Goal: Book appointment/travel/reservation

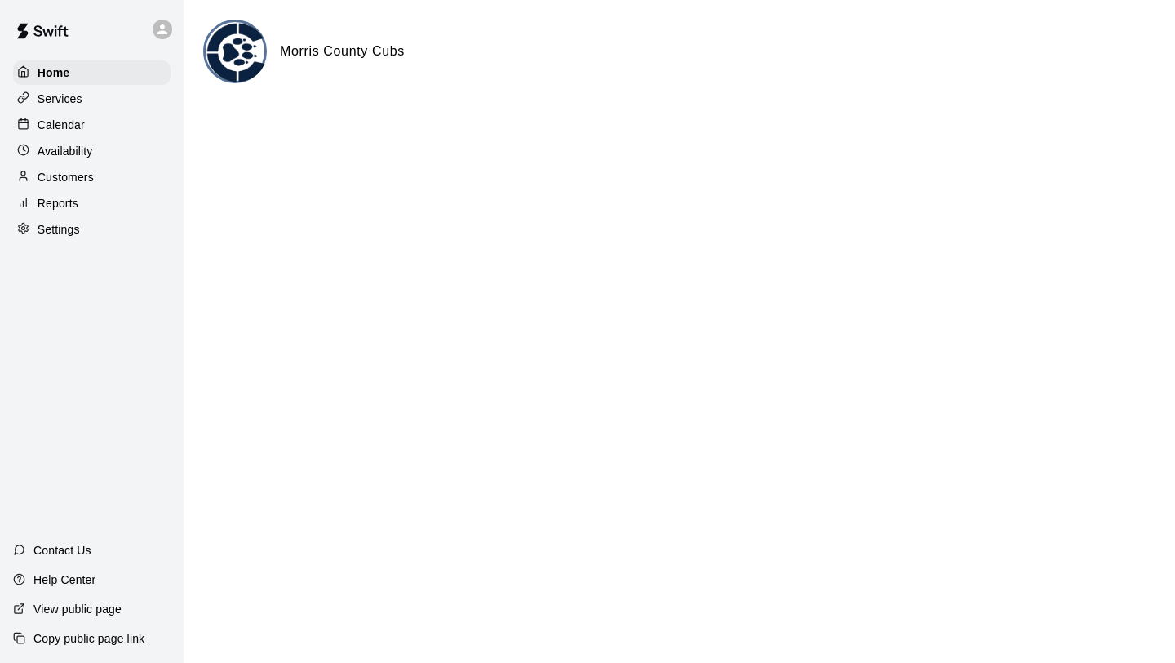
click at [48, 124] on p "Calendar" at bounding box center [61, 125] width 47 height 16
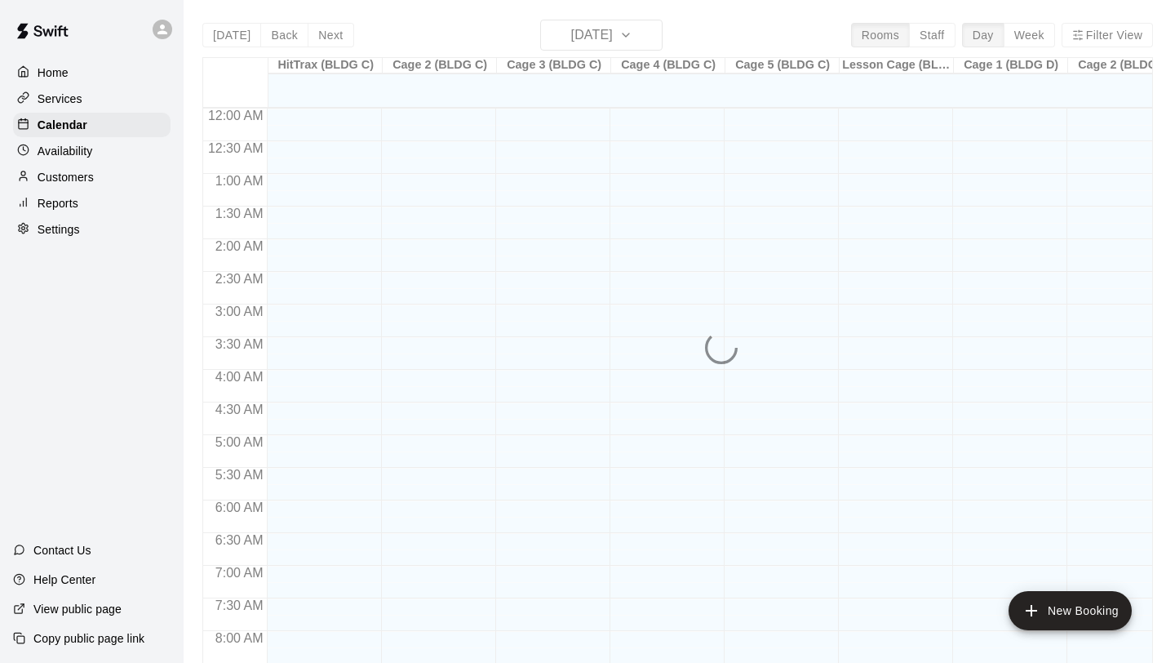
scroll to position [929, 0]
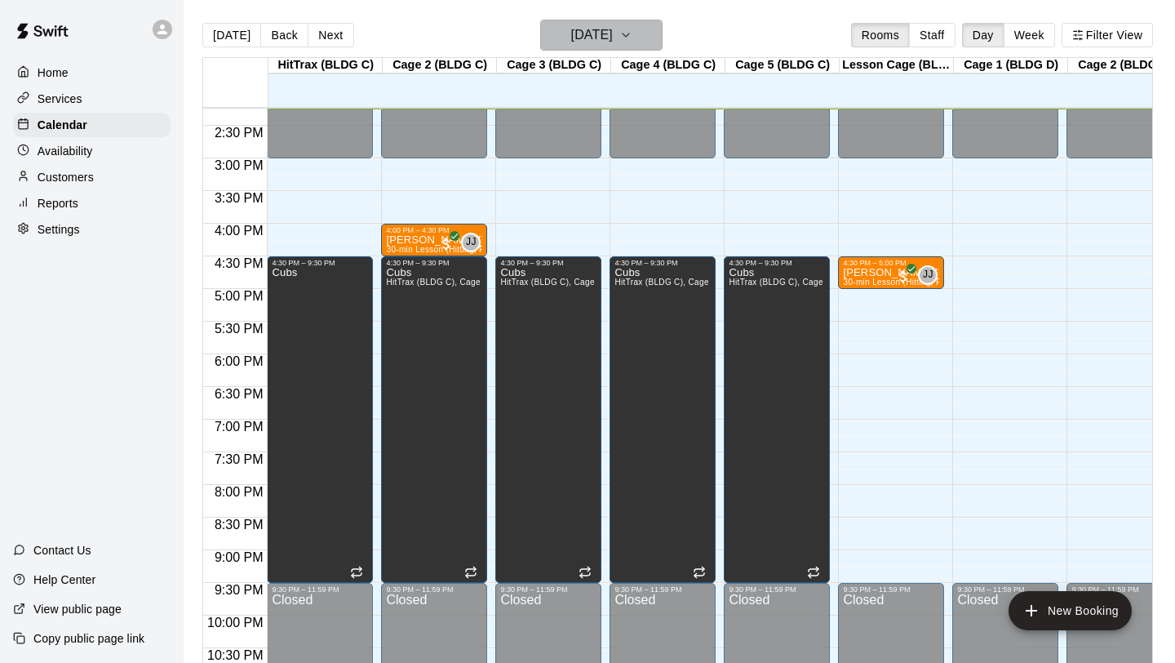
click at [636, 30] on button "[DATE]" at bounding box center [601, 35] width 122 height 31
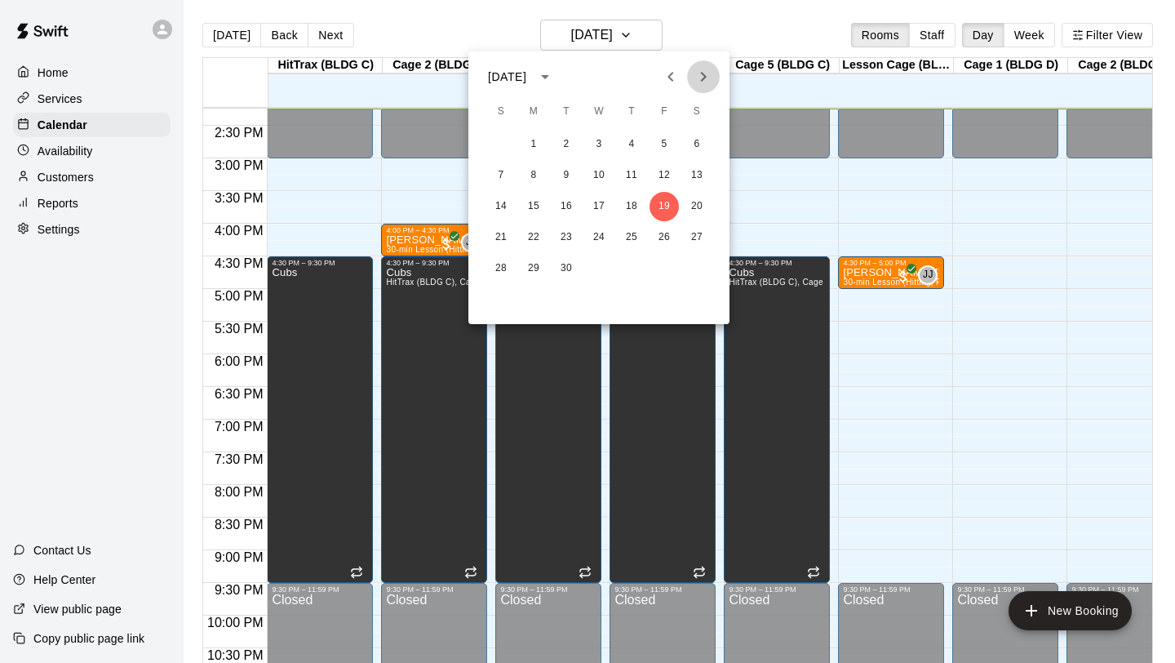
click at [703, 77] on icon "Next month" at bounding box center [704, 77] width 20 height 20
click at [698, 177] on button "11" at bounding box center [696, 175] width 29 height 29
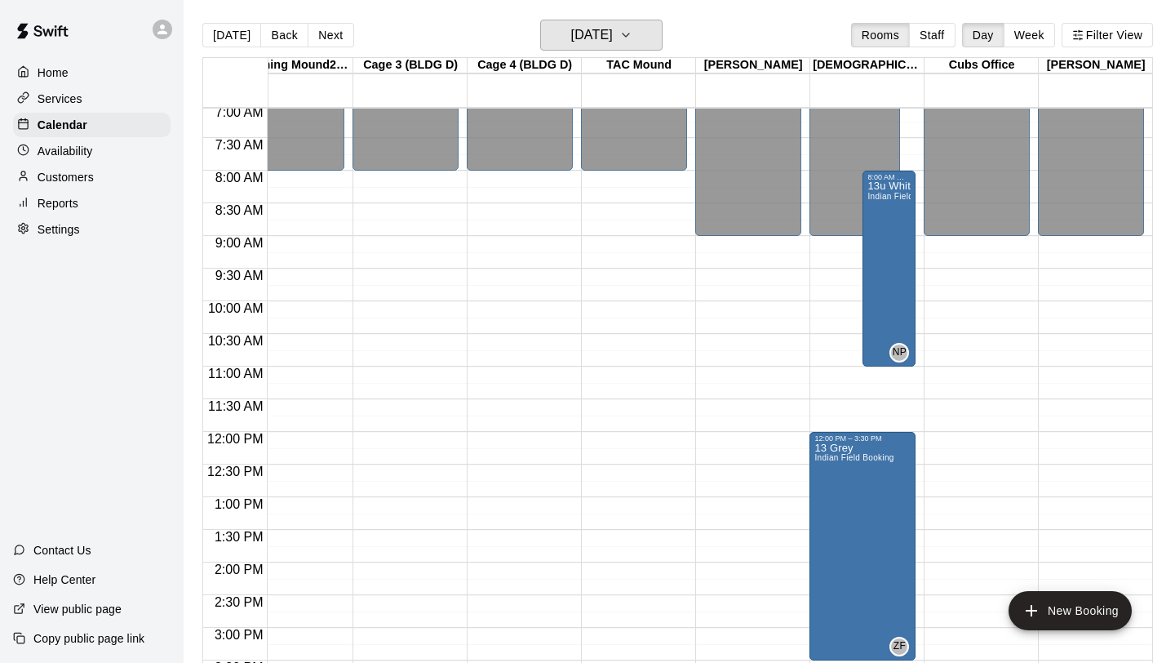
scroll to position [455, 1057]
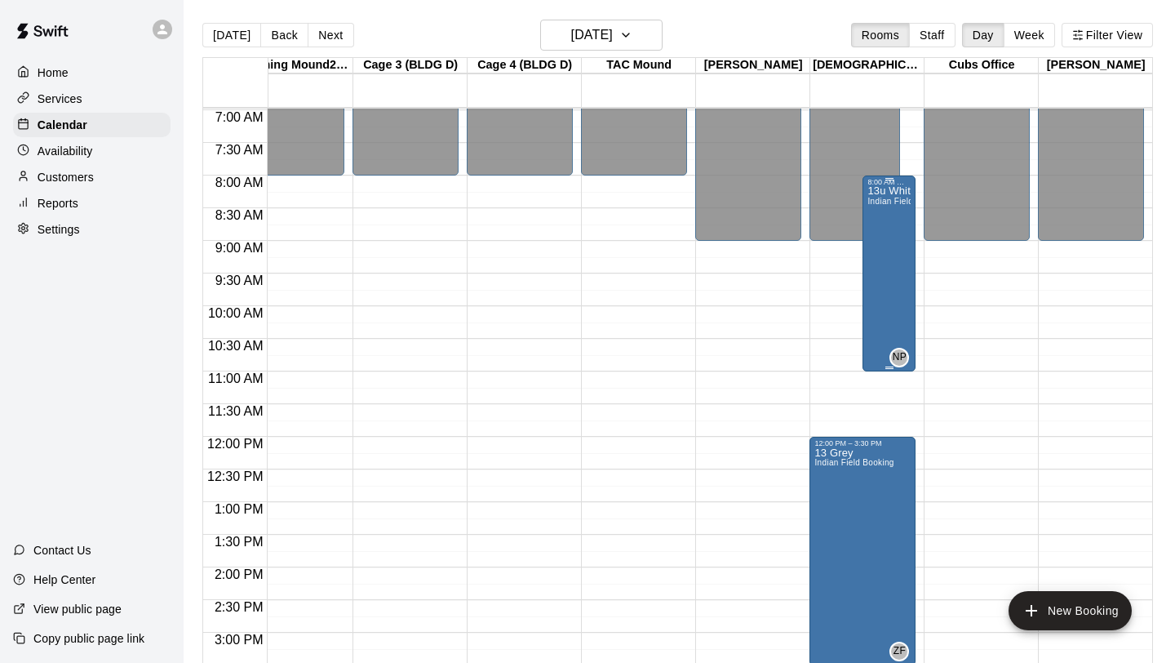
click at [906, 305] on div "13u White Indian Field Booking" at bounding box center [888, 517] width 43 height 663
click at [884, 201] on icon "edit" at bounding box center [883, 203] width 15 height 15
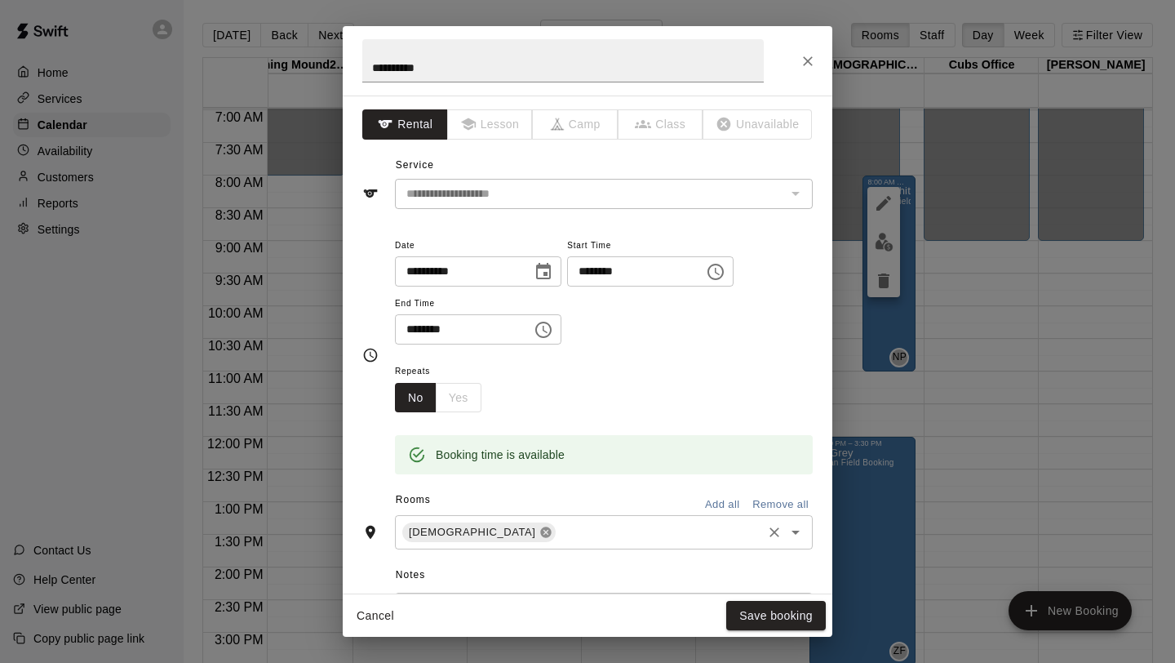
click at [540, 534] on icon at bounding box center [545, 532] width 11 height 11
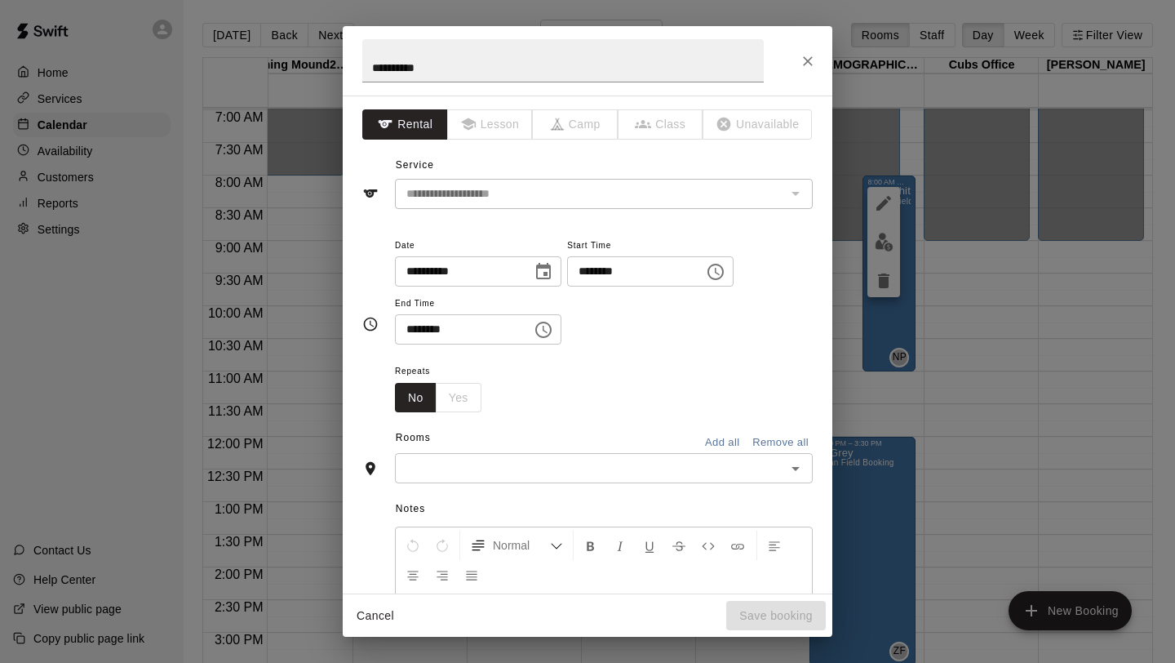
click at [767, 466] on input "text" at bounding box center [590, 468] width 381 height 20
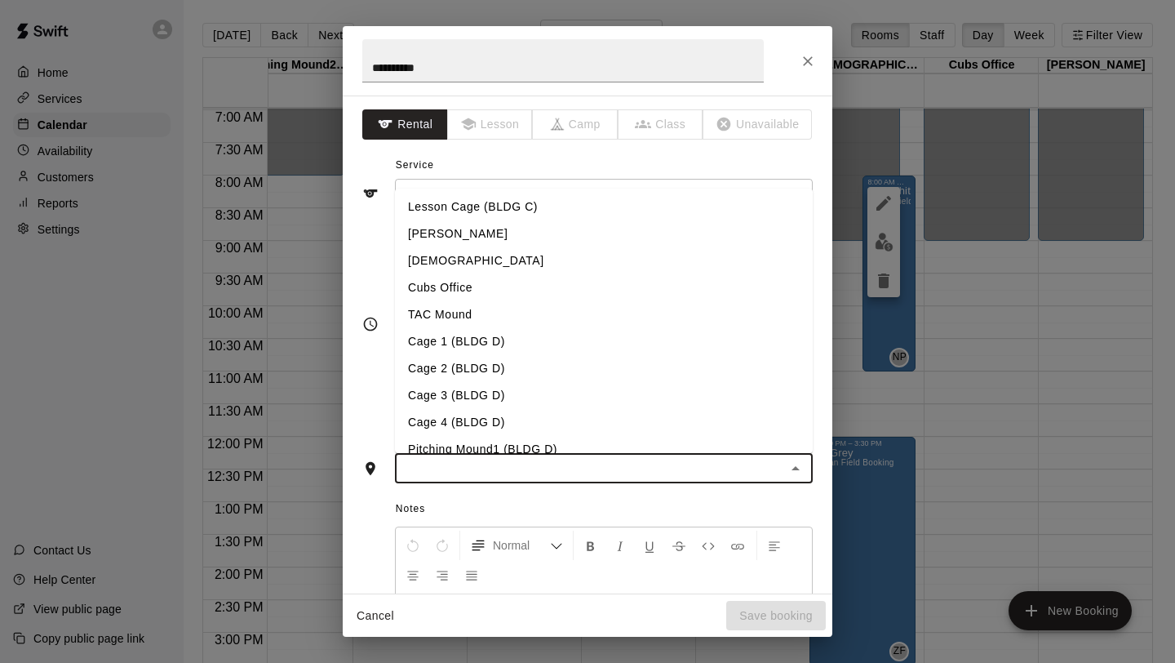
scroll to position [206, 0]
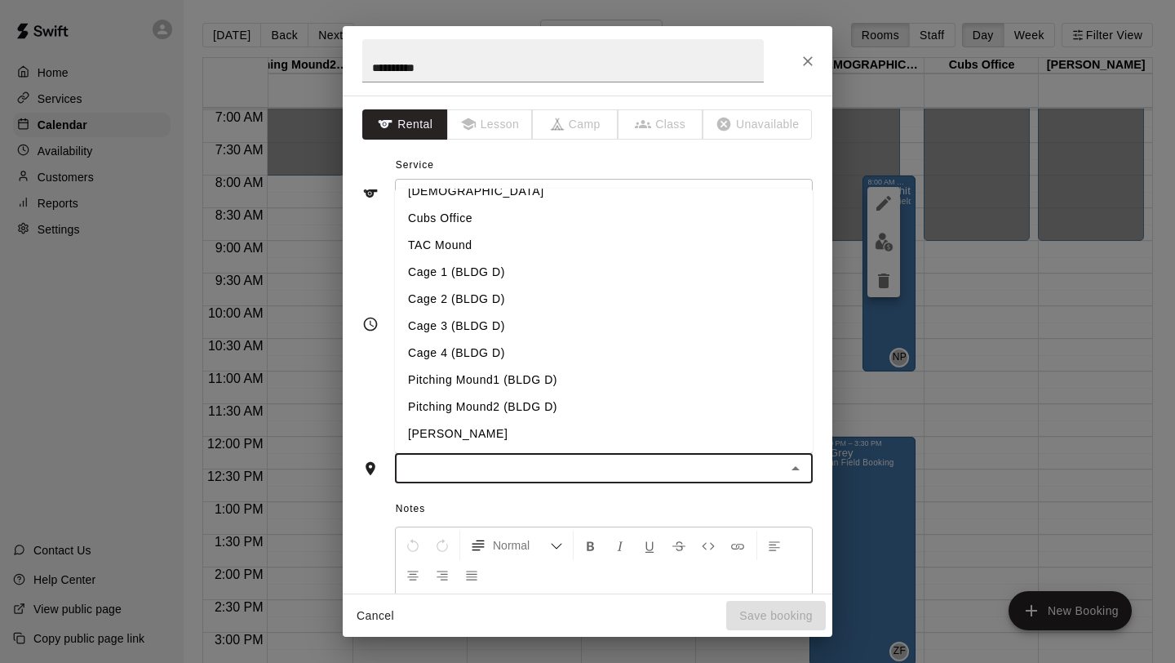
click at [490, 444] on li "[PERSON_NAME]" at bounding box center [604, 433] width 418 height 27
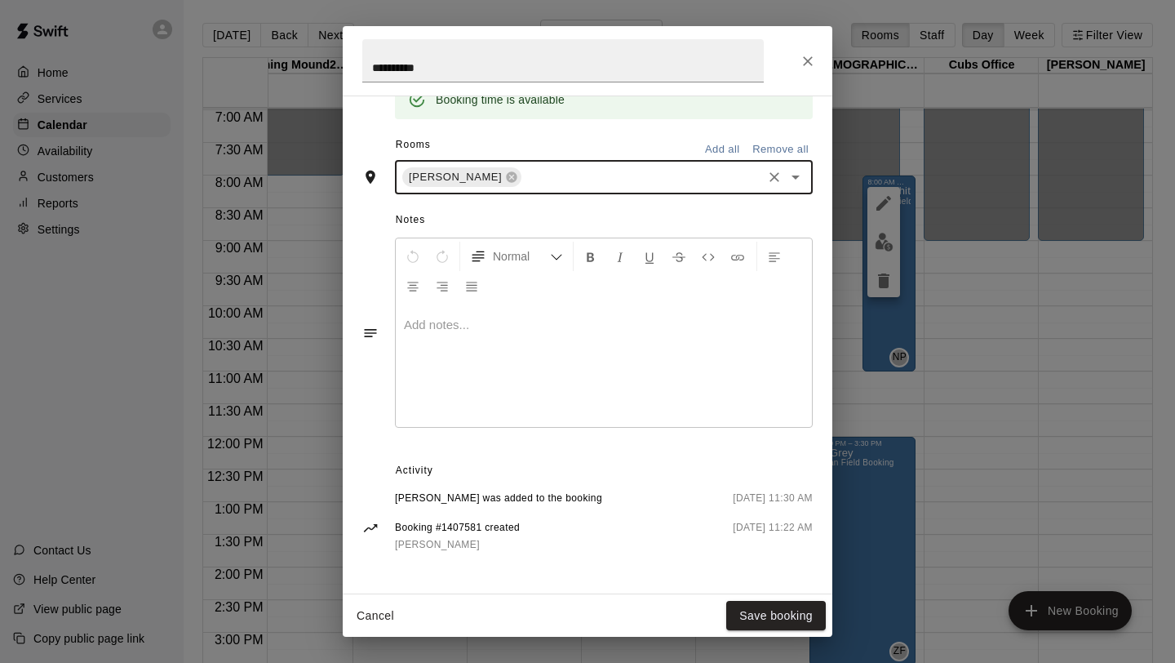
scroll to position [0, 0]
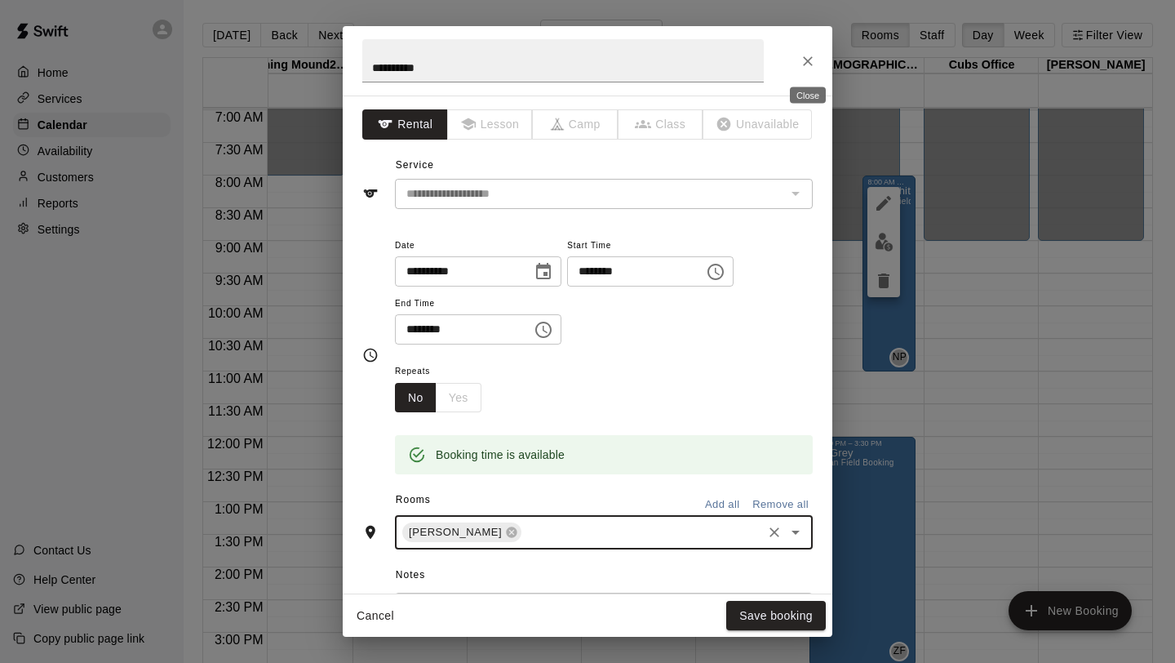
click at [809, 59] on icon "Close" at bounding box center [808, 61] width 10 height 10
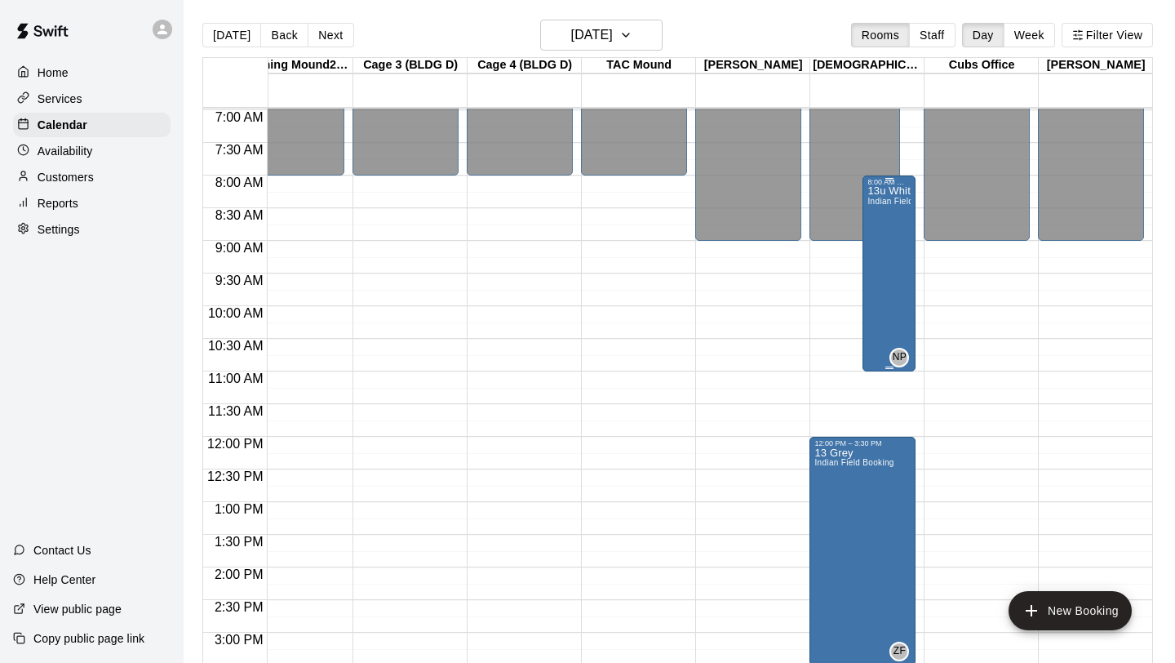
click at [890, 242] on div "13u White Indian Field Booking" at bounding box center [888, 517] width 43 height 663
click at [883, 277] on icon "delete" at bounding box center [883, 280] width 11 height 15
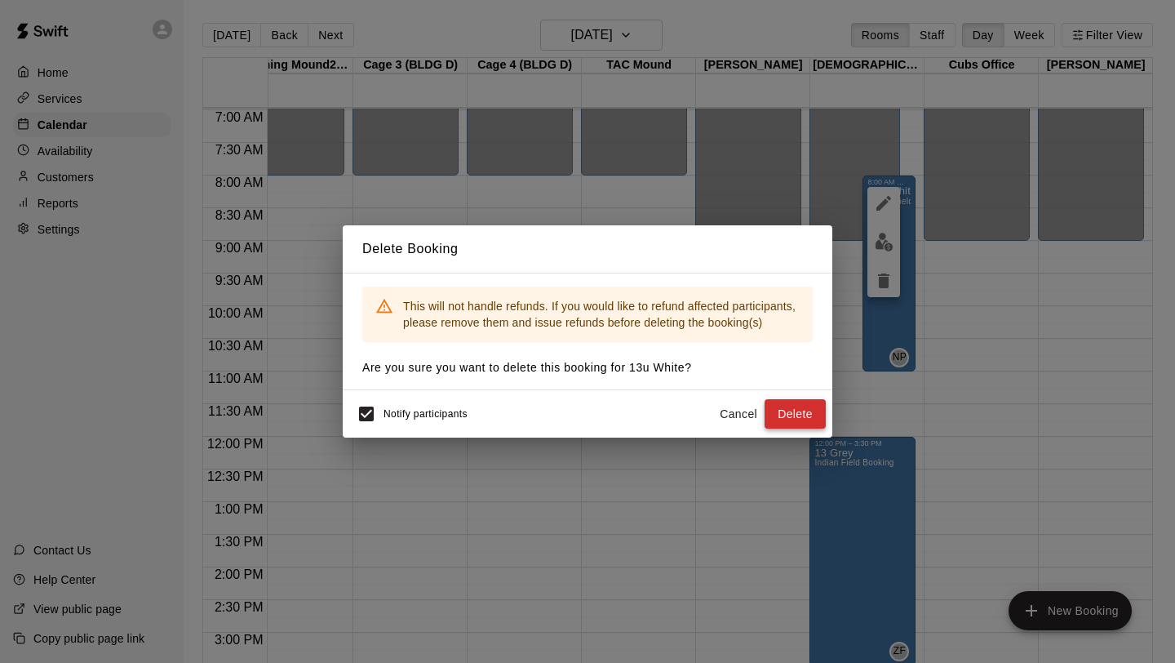
click at [806, 408] on button "Delete" at bounding box center [795, 414] width 61 height 30
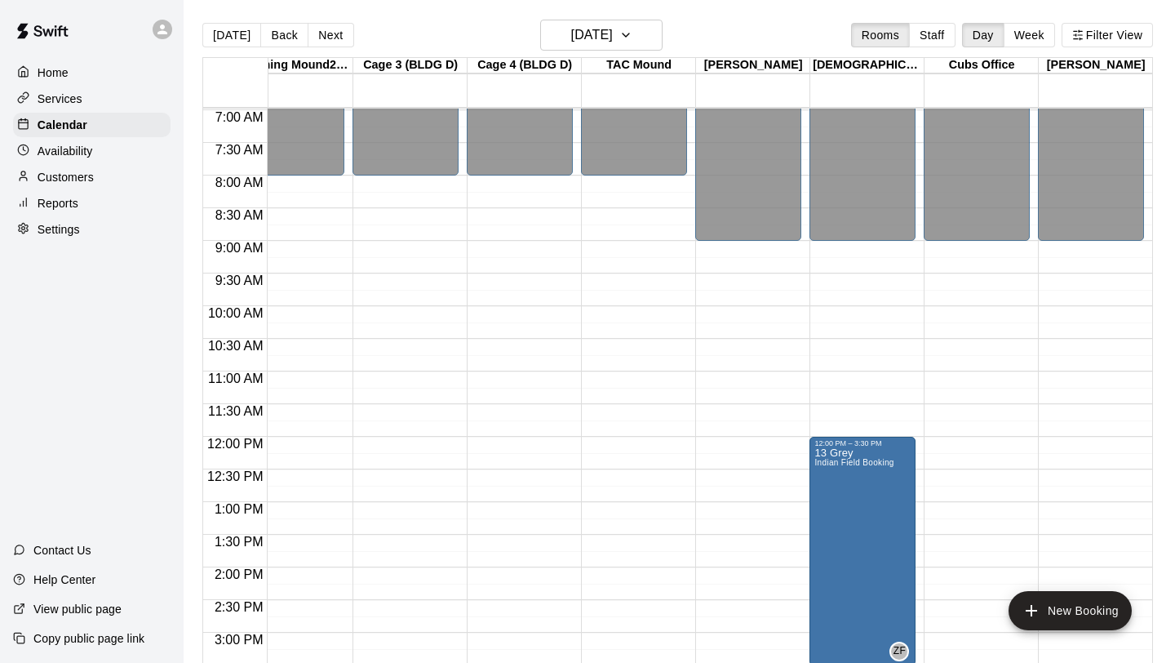
click at [1110, 267] on div "12:00 AM – 9:00 AM Closed 9:00 PM – 11:59 PM Closed" at bounding box center [1091, 436] width 106 height 1567
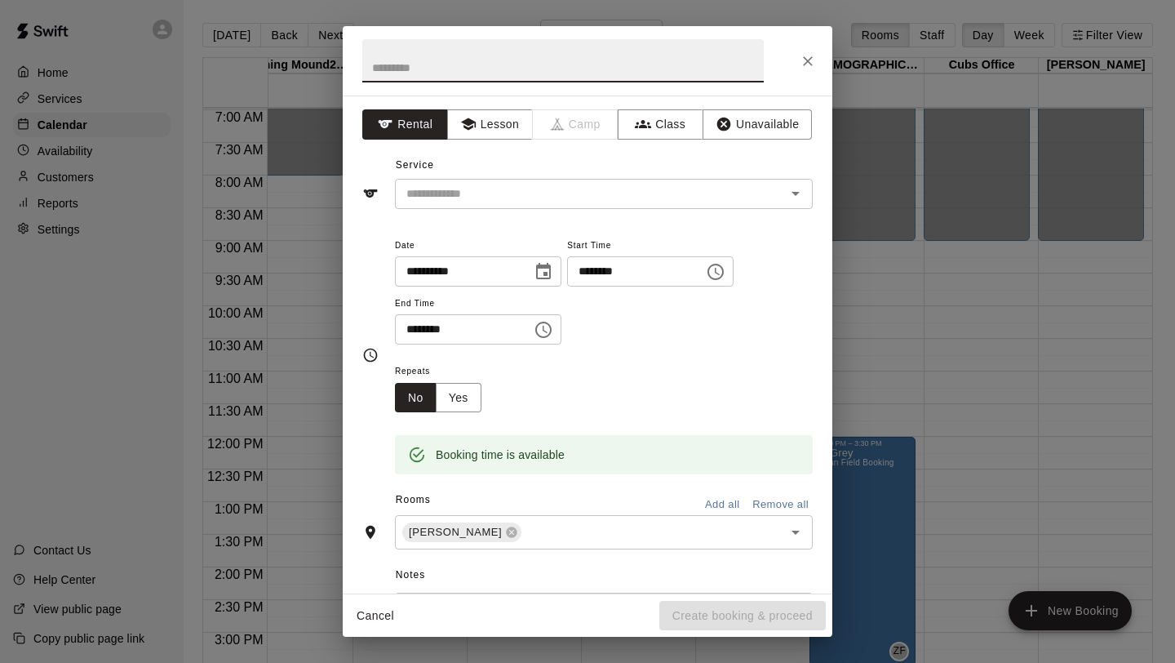
click at [719, 279] on icon "Choose time, selected time is 9:15 AM" at bounding box center [716, 272] width 20 height 20
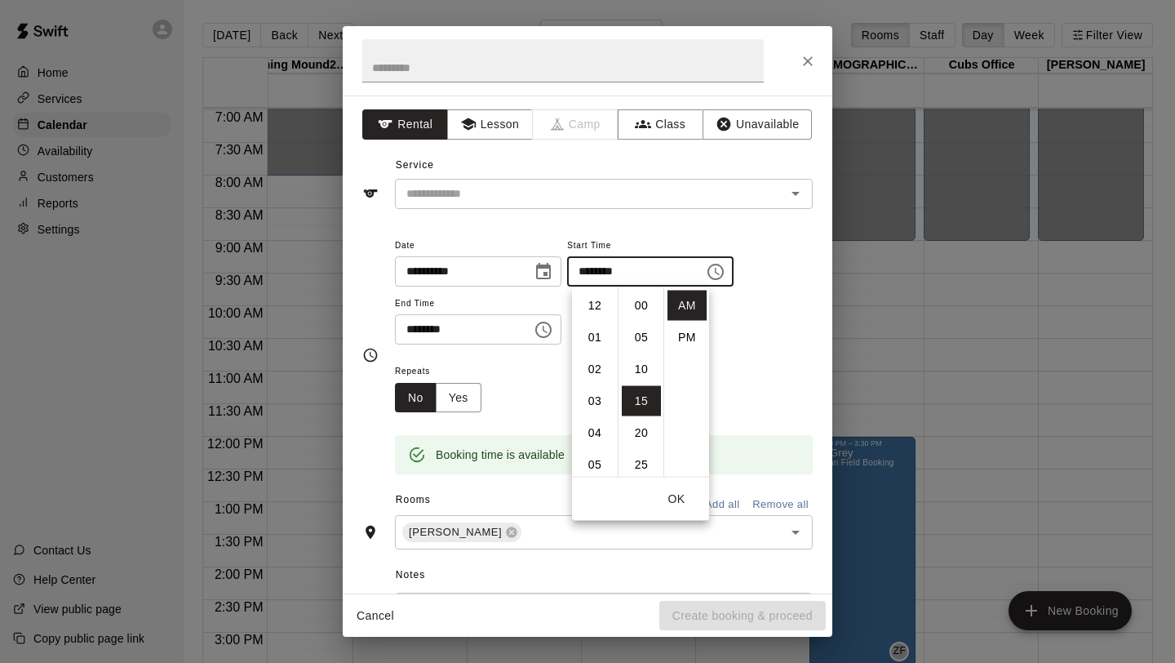
scroll to position [95, 0]
click at [587, 342] on li "08" at bounding box center [594, 343] width 39 height 30
click at [641, 308] on li "00" at bounding box center [641, 305] width 39 height 30
type input "********"
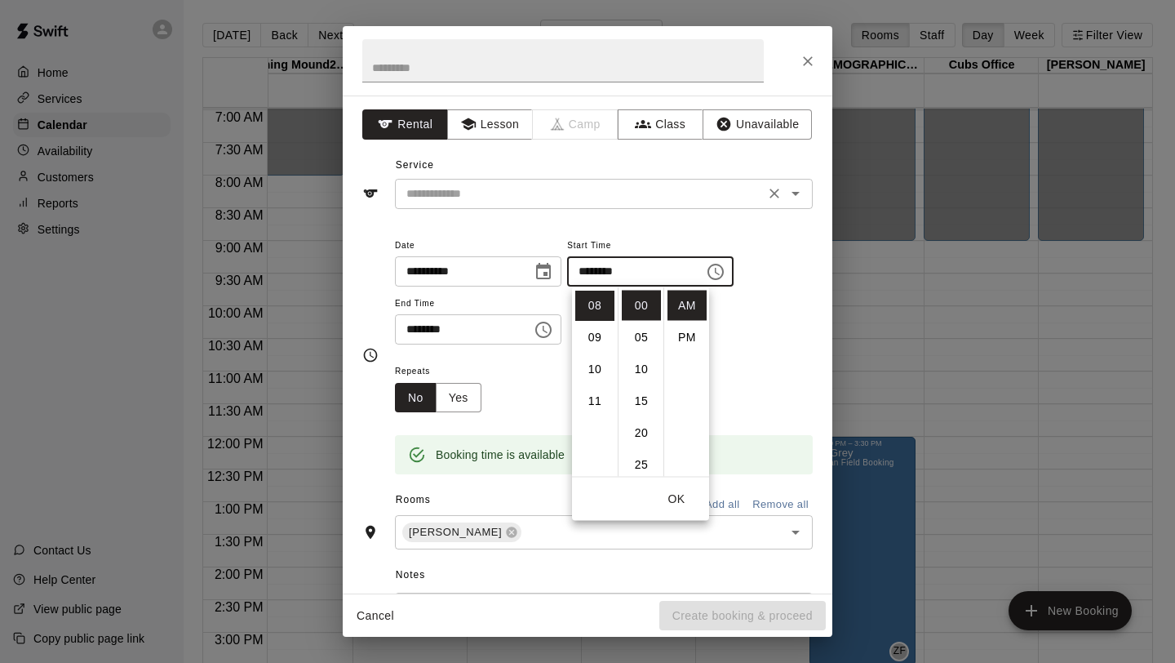
click at [609, 190] on input "text" at bounding box center [580, 194] width 360 height 20
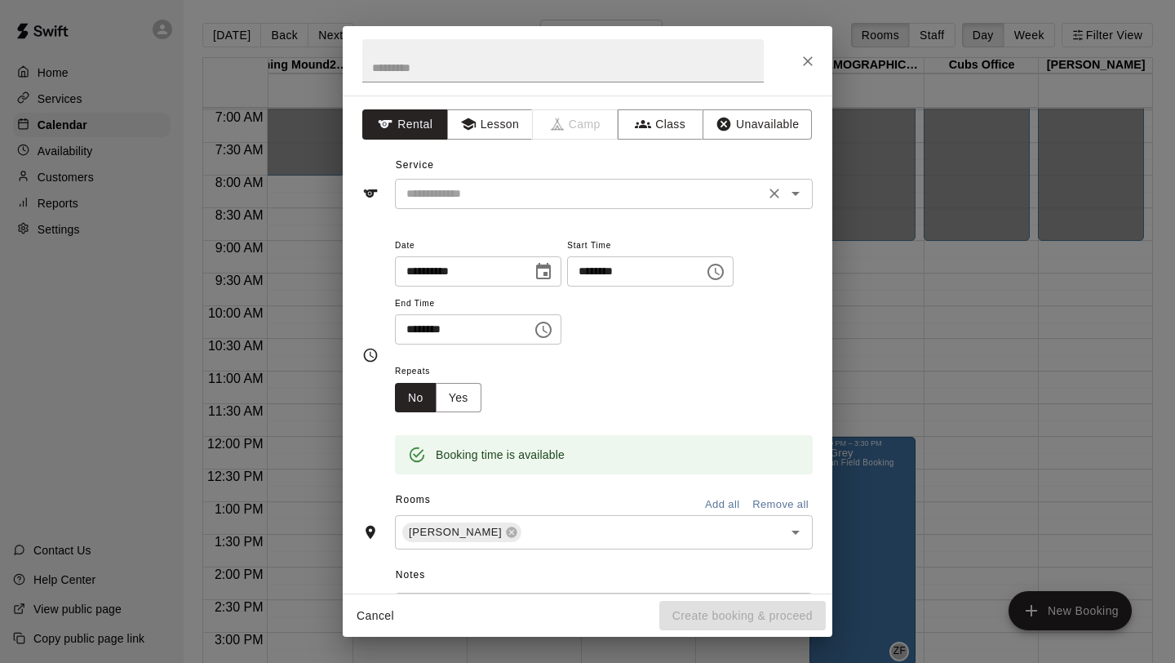
click at [800, 188] on icon "Open" at bounding box center [796, 194] width 20 height 20
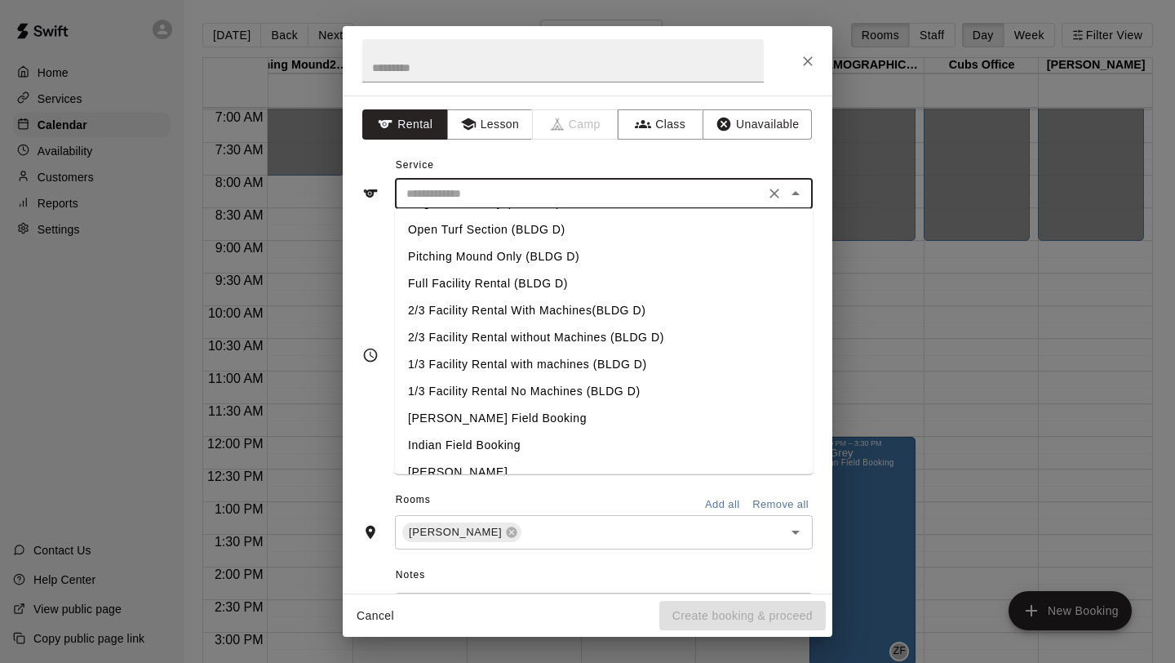
scroll to position [233, 0]
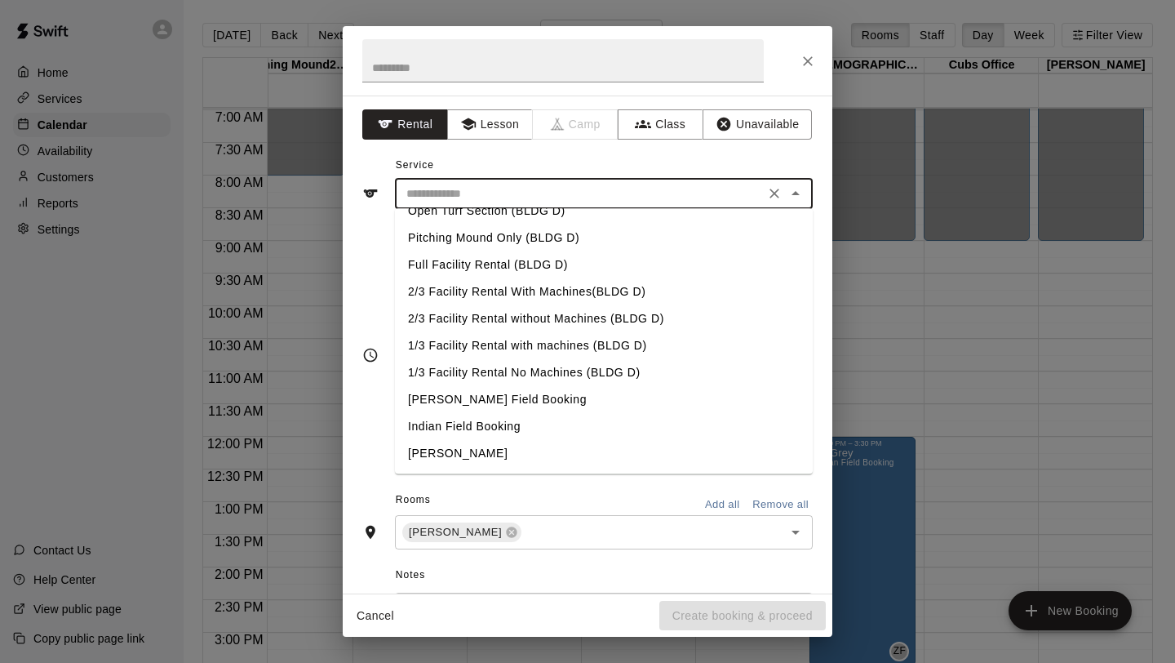
click at [480, 451] on li "[PERSON_NAME]" at bounding box center [604, 454] width 418 height 27
type input "**********"
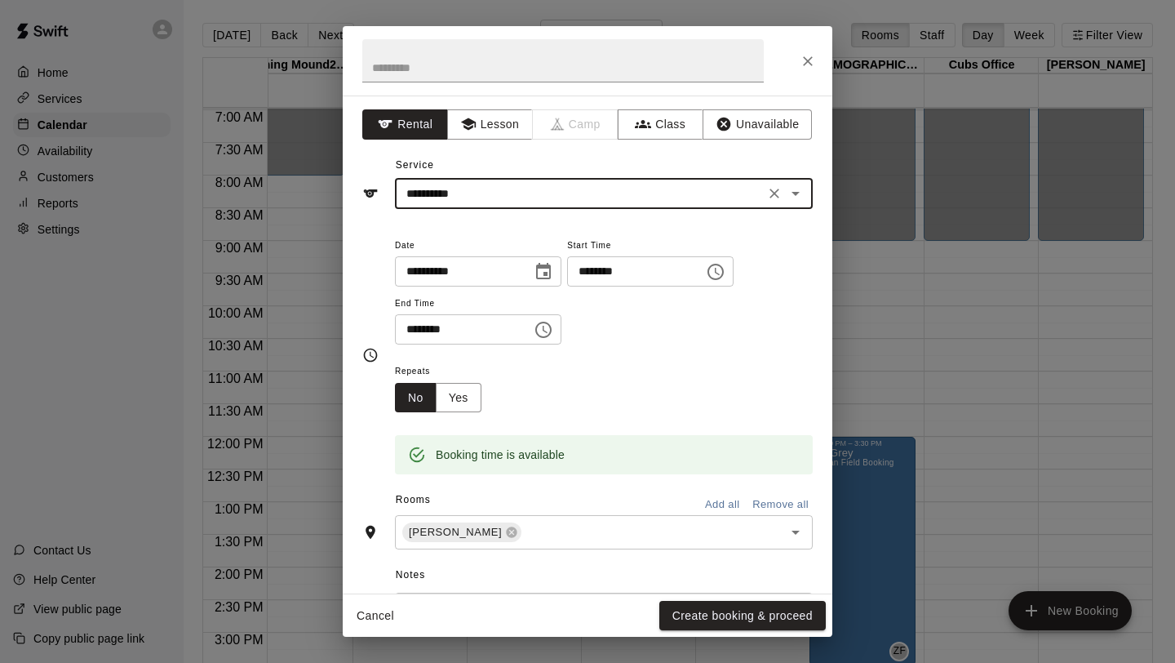
click at [547, 331] on icon "Choose time, selected time is 9:45 AM" at bounding box center [545, 329] width 5 height 7
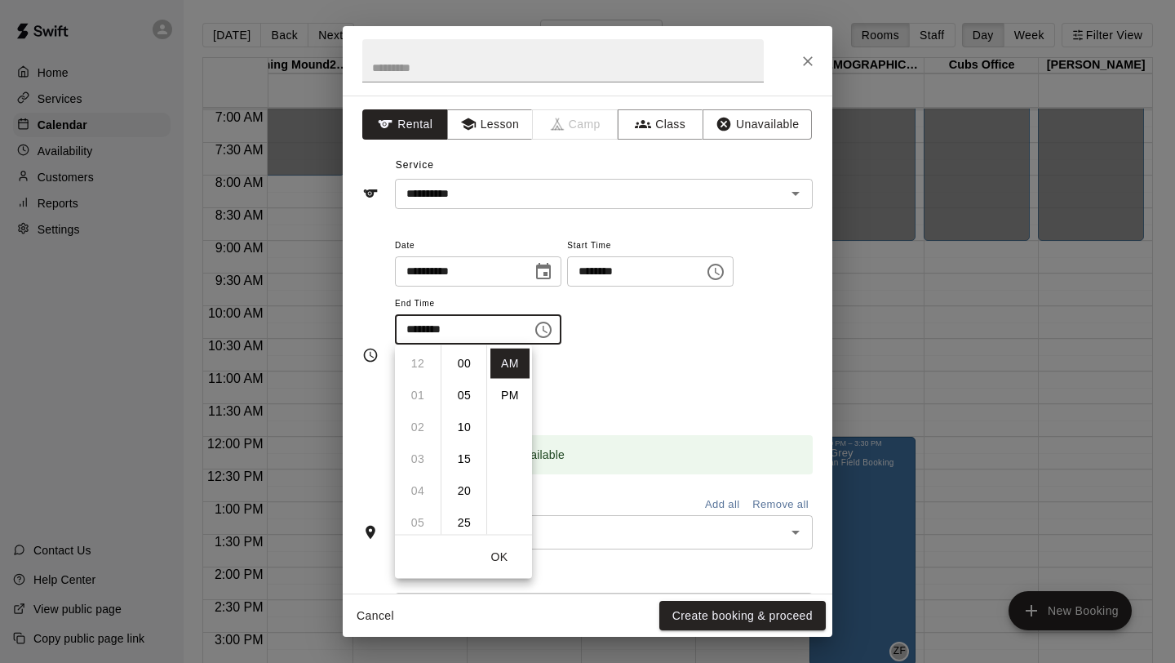
scroll to position [286, 0]
click at [420, 423] on li "11" at bounding box center [417, 427] width 39 height 30
click at [467, 364] on li "00" at bounding box center [464, 363] width 39 height 30
type input "********"
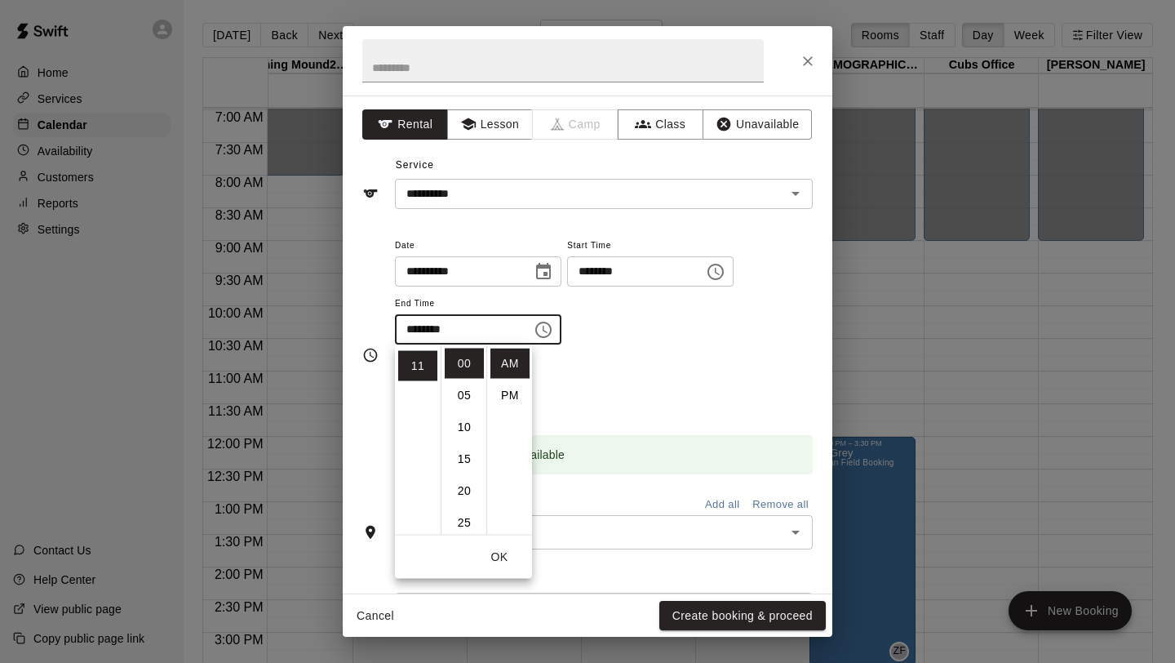
click at [634, 333] on div "**********" at bounding box center [604, 290] width 418 height 110
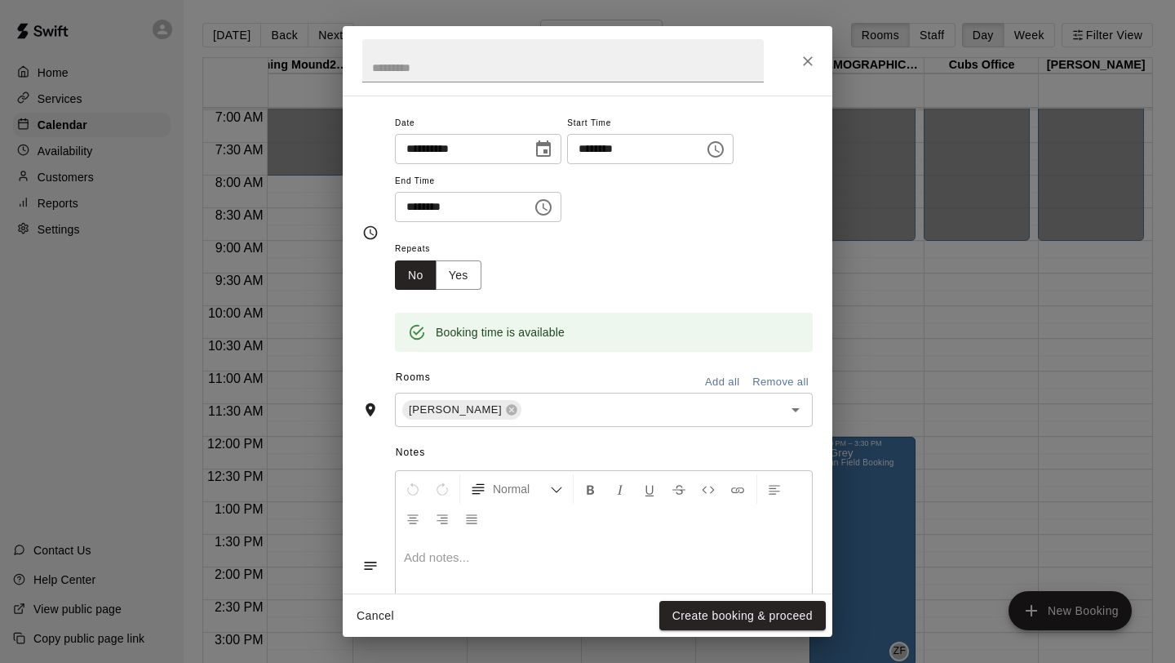
scroll to position [135, 0]
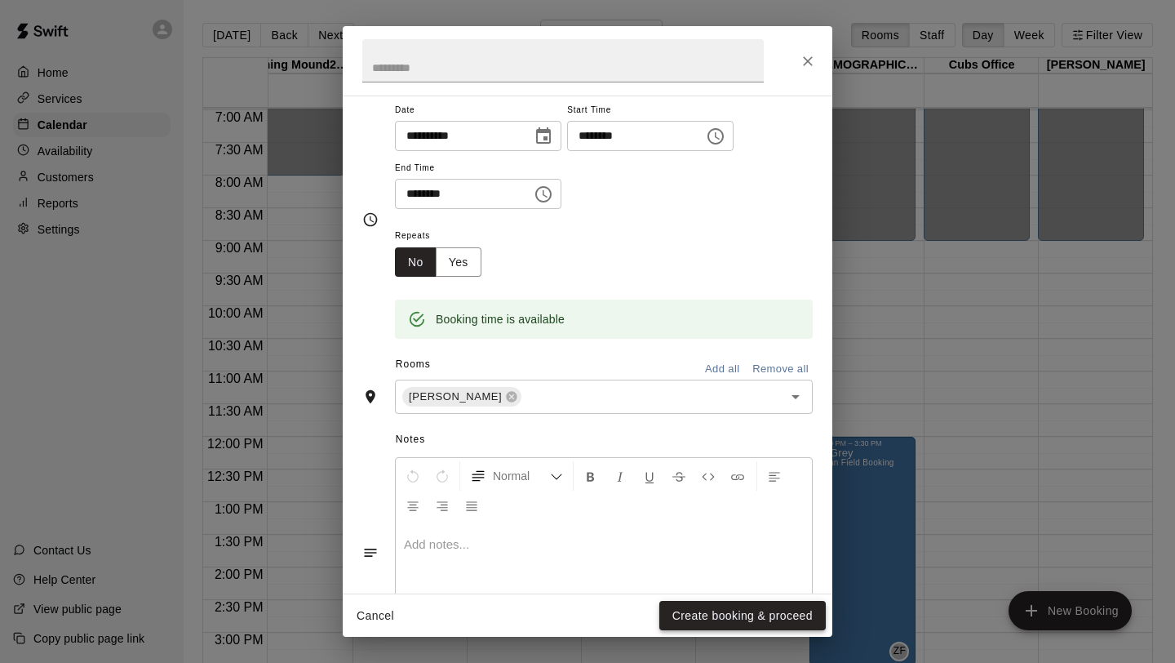
click at [702, 615] on button "Create booking & proceed" at bounding box center [742, 616] width 166 height 30
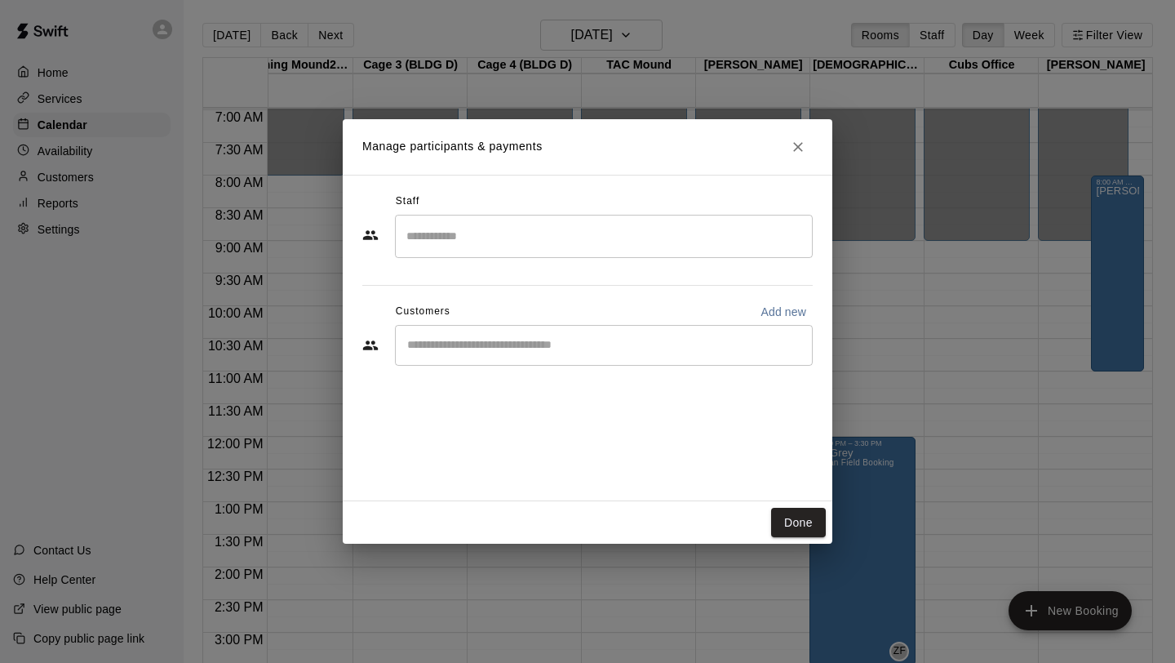
click at [660, 246] on input "Search staff" at bounding box center [603, 236] width 403 height 29
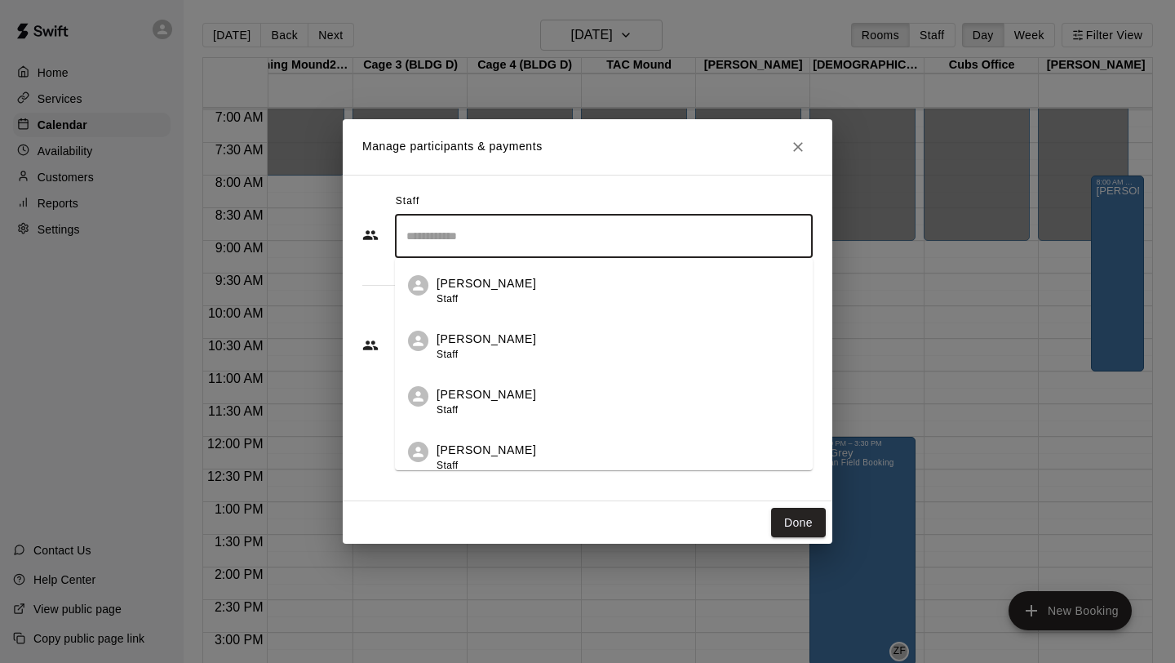
click at [584, 289] on div "[PERSON_NAME] Staff" at bounding box center [618, 291] width 363 height 32
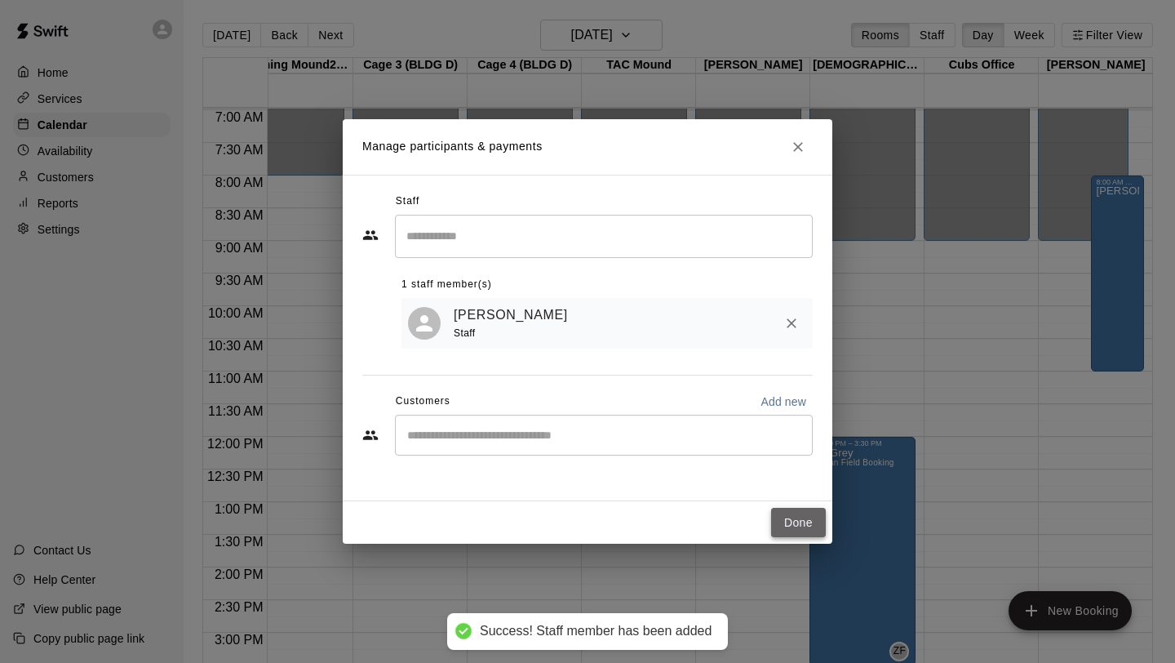
click at [800, 525] on button "Done" at bounding box center [798, 523] width 55 height 30
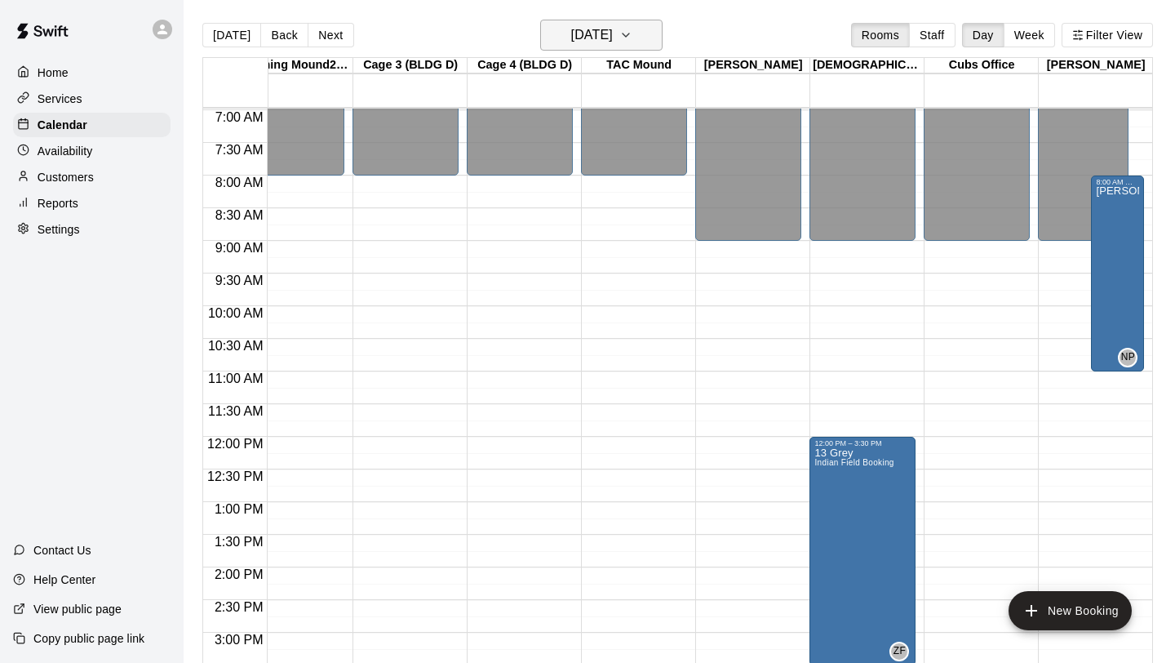
click at [621, 20] on button "[DATE]" at bounding box center [601, 35] width 122 height 31
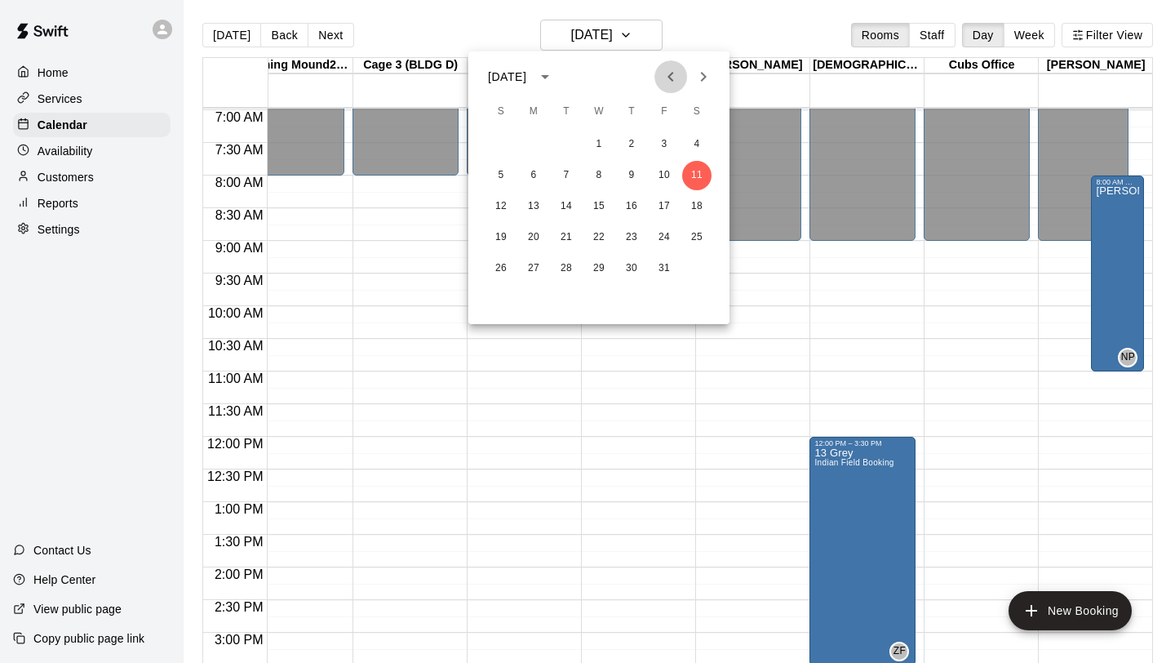
click at [667, 78] on icon "Previous month" at bounding box center [671, 77] width 20 height 20
click at [696, 205] on button "20" at bounding box center [696, 206] width 29 height 29
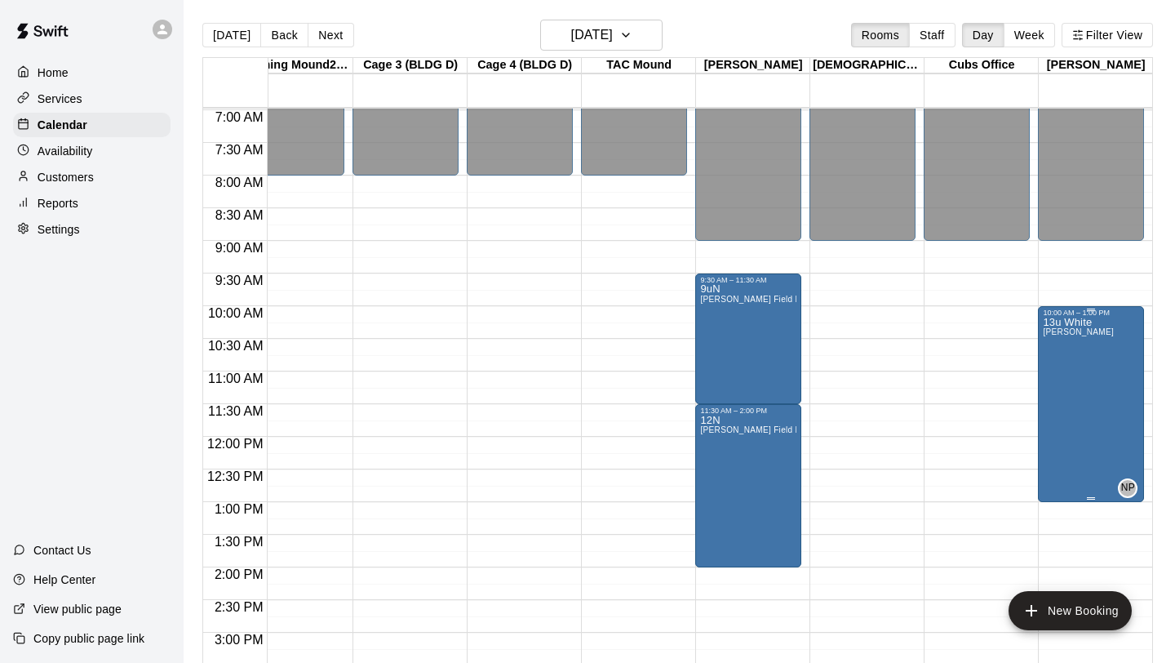
click at [1078, 322] on p "13u White" at bounding box center [1078, 322] width 71 height 0
click at [1057, 339] on icon "edit" at bounding box center [1059, 339] width 15 height 15
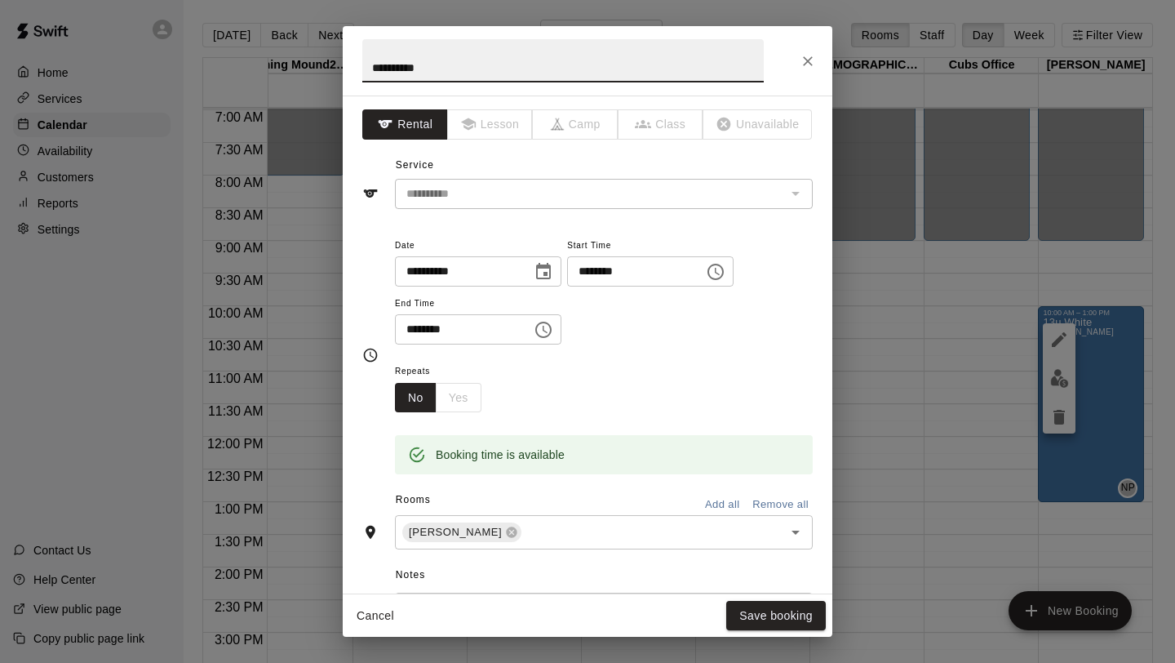
click at [724, 271] on icon "Choose time, selected time is 10:00 AM" at bounding box center [716, 272] width 20 height 20
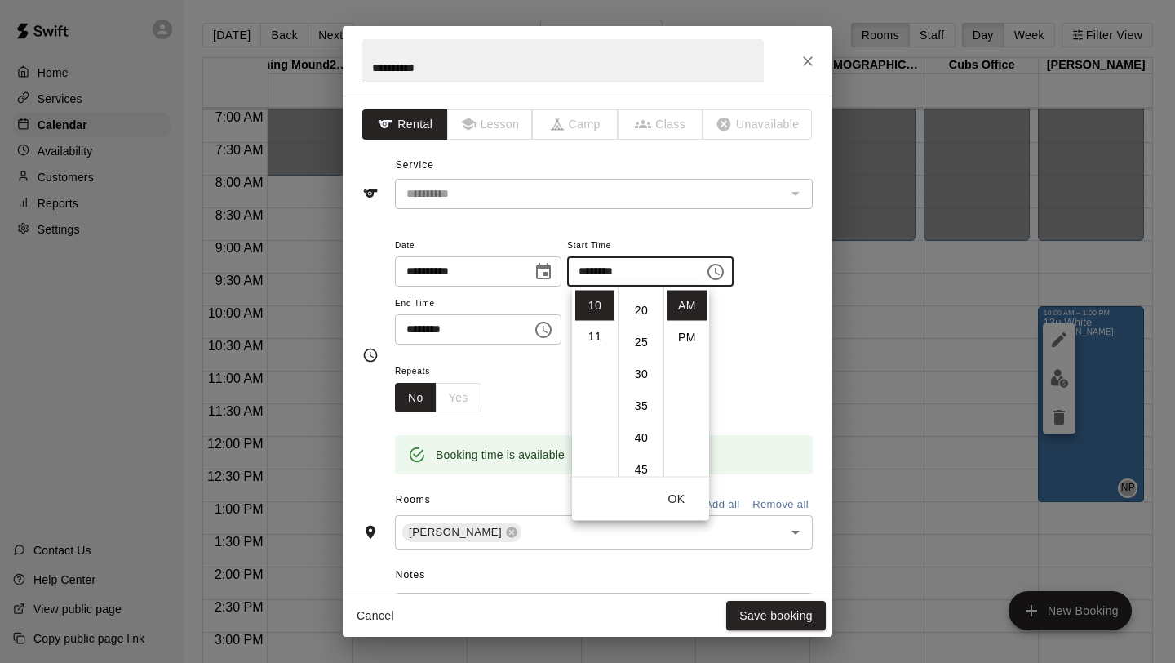
scroll to position [124, 0]
click at [641, 369] on li "30" at bounding box center [641, 372] width 39 height 30
type input "********"
click at [547, 330] on icon "Choose time, selected time is 1:00 PM" at bounding box center [545, 329] width 5 height 7
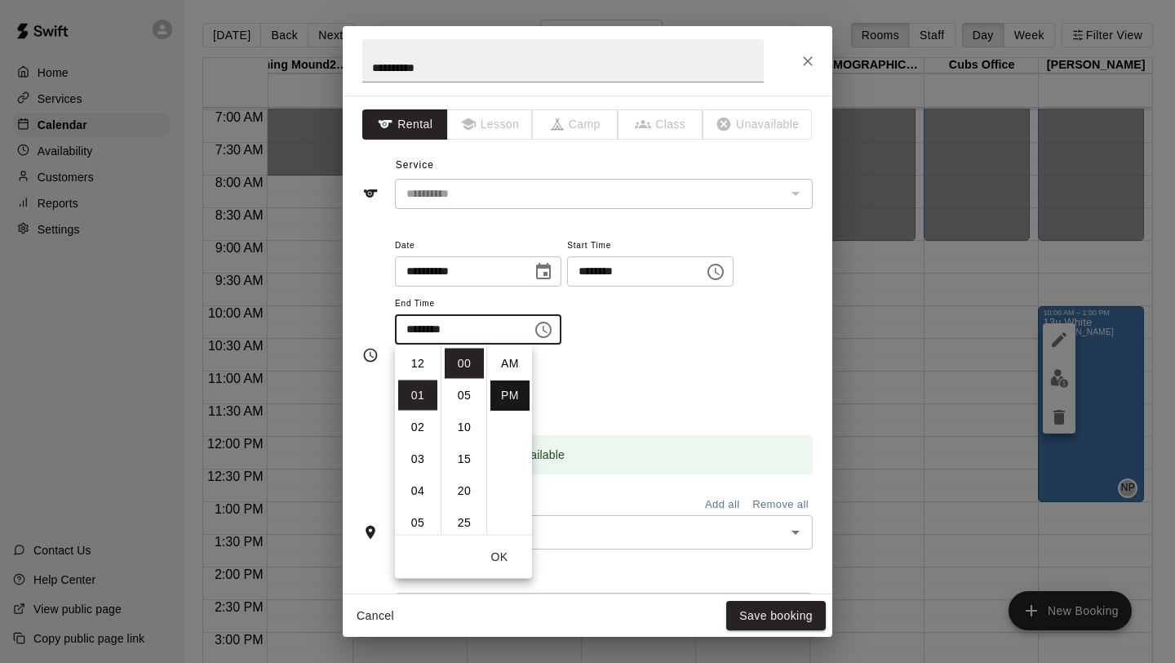
scroll to position [29, 0]
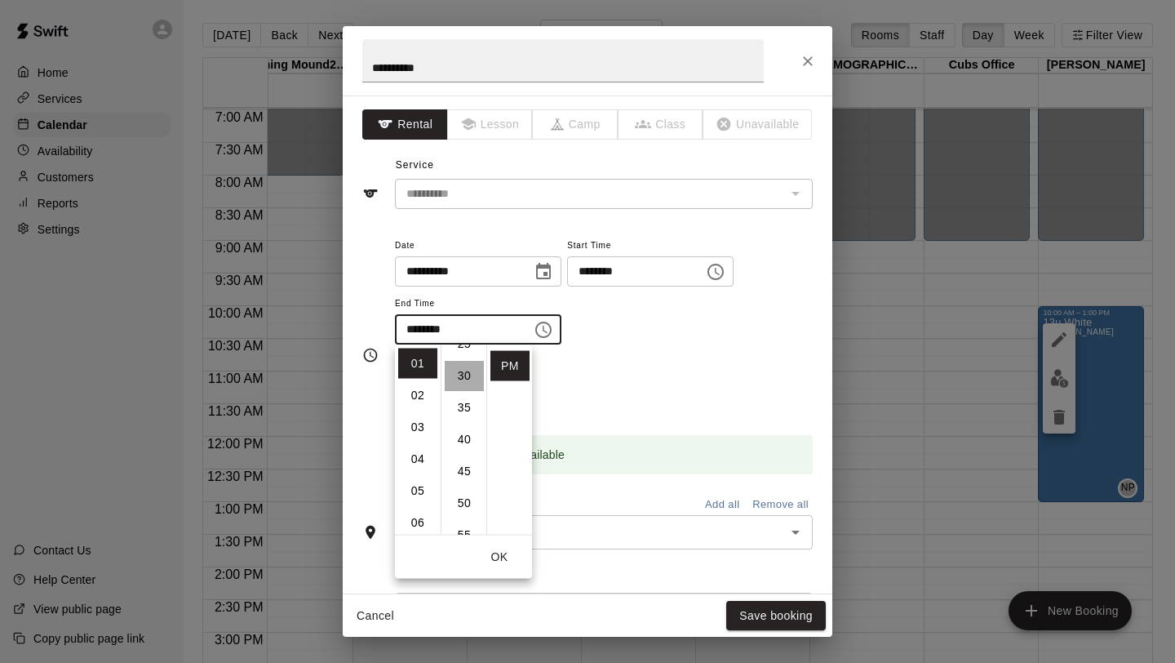
click at [466, 375] on li "30" at bounding box center [464, 376] width 39 height 30
type input "********"
click at [749, 373] on div "Repeats No Yes" at bounding box center [604, 386] width 418 height 51
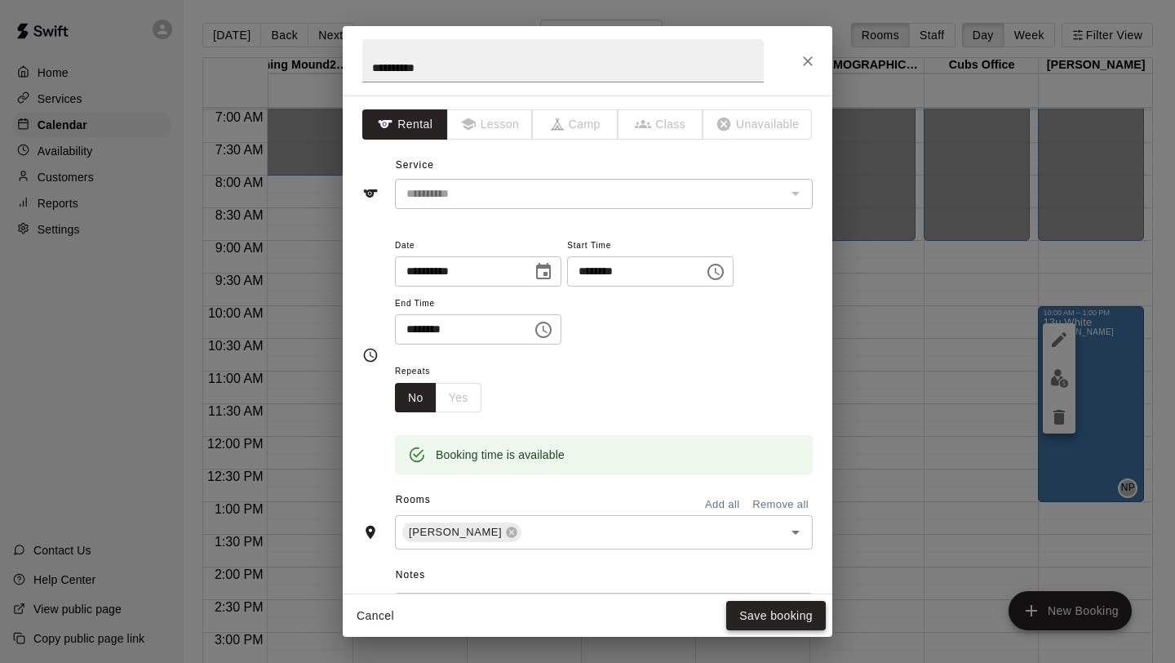
click at [751, 616] on button "Save booking" at bounding box center [776, 616] width 100 height 30
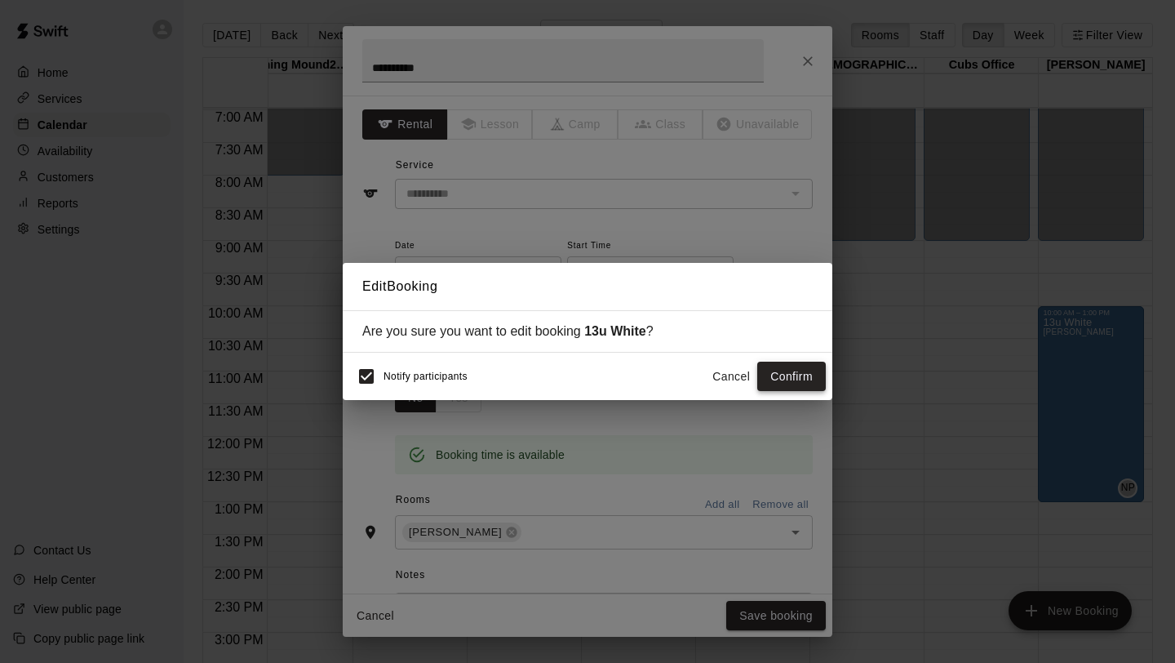
click at [800, 368] on button "Confirm" at bounding box center [791, 376] width 69 height 30
